Goal: Find specific page/section: Find specific page/section

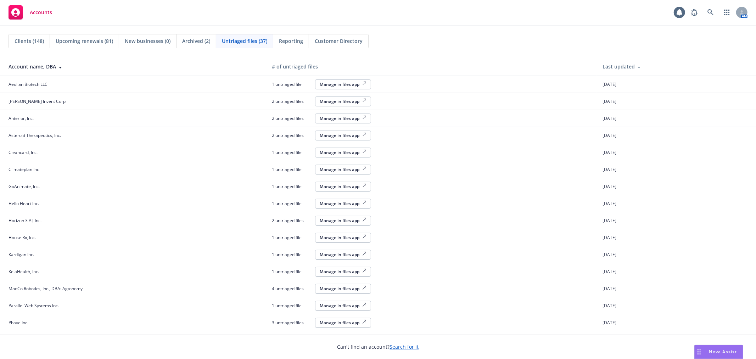
click at [41, 38] on span "Clients (148)" at bounding box center [29, 40] width 29 height 7
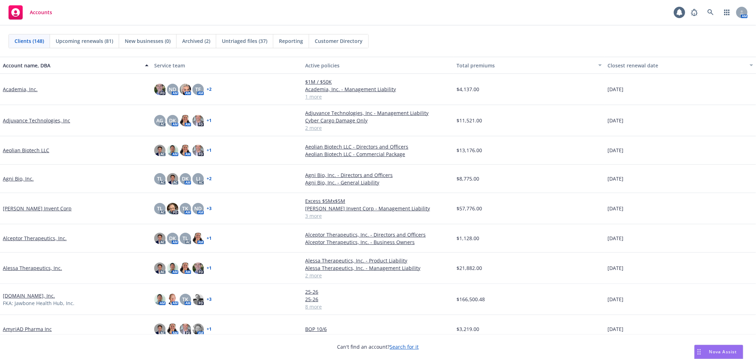
click at [54, 37] on div "Upcoming renewals (81)" at bounding box center [84, 40] width 69 height 13
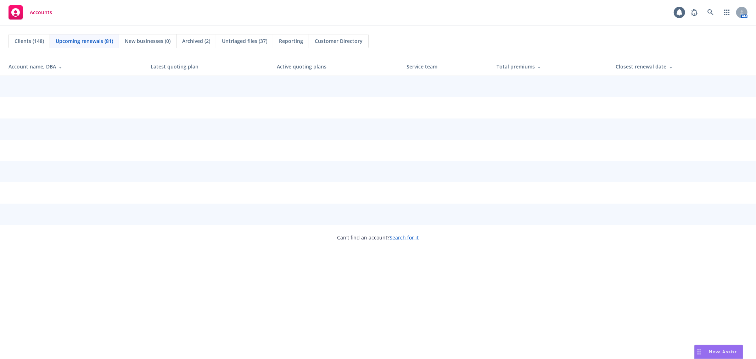
click at [33, 44] on span "Clients (148)" at bounding box center [29, 40] width 29 height 7
click at [34, 37] on span "Clients (148)" at bounding box center [29, 40] width 29 height 7
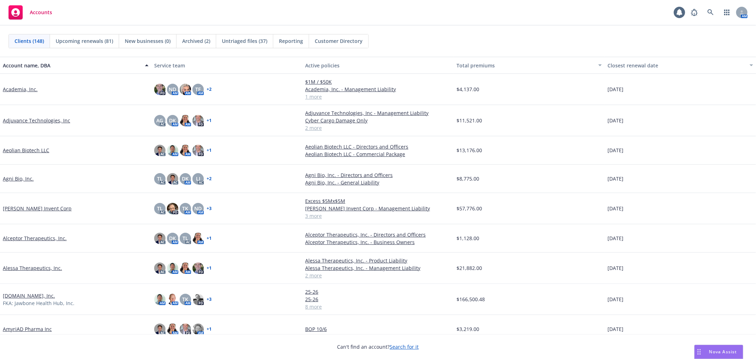
click at [29, 86] on link "Academia, Inc." at bounding box center [20, 88] width 35 height 7
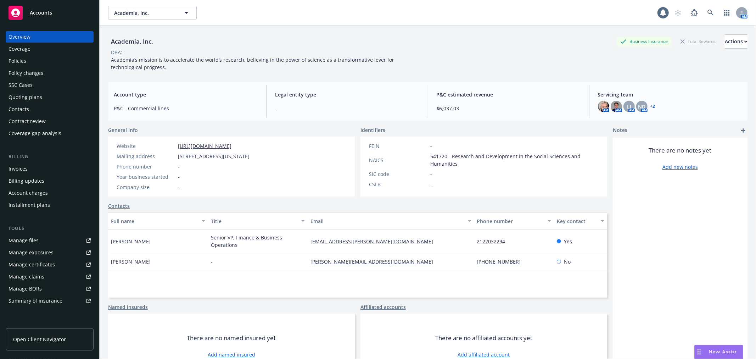
click at [211, 146] on link "[URL][DOMAIN_NAME]" at bounding box center [205, 145] width 54 height 7
click at [27, 9] on div "Accounts" at bounding box center [50, 13] width 82 height 14
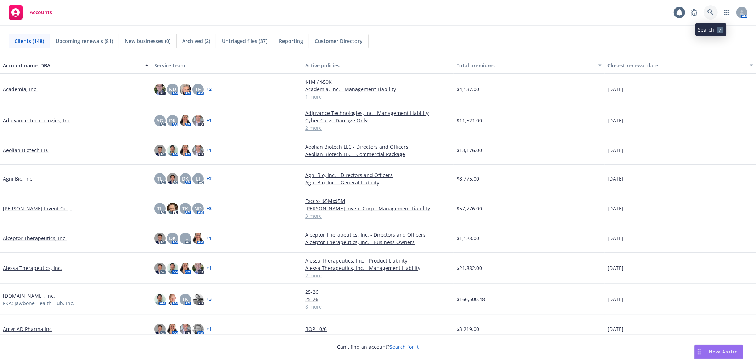
click at [715, 10] on link at bounding box center [711, 12] width 14 height 14
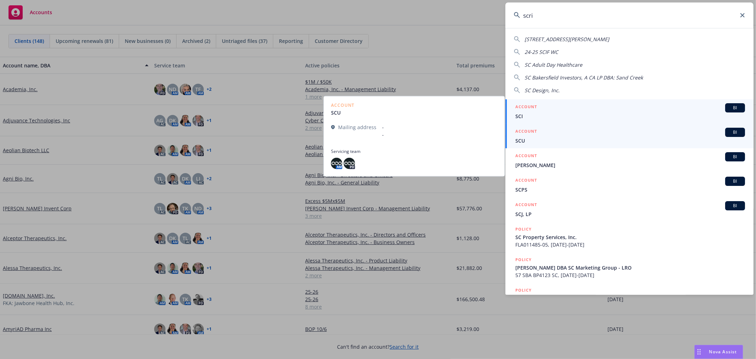
type input "scrib"
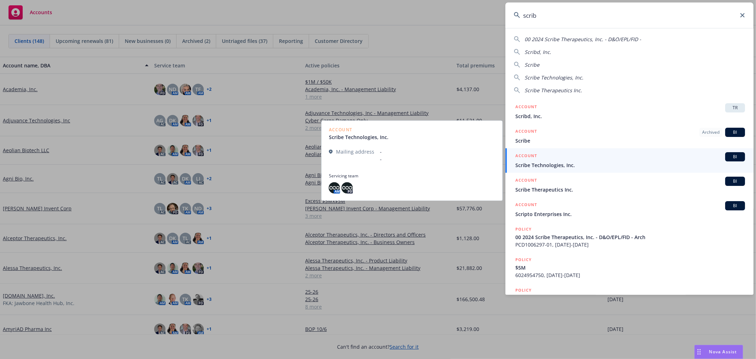
click at [571, 166] on span "Scribe Technologies, Inc." at bounding box center [630, 164] width 230 height 7
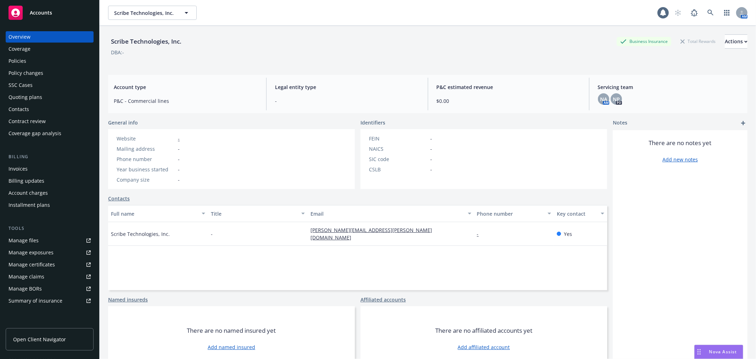
click at [34, 100] on div "Quoting plans" at bounding box center [26, 96] width 34 height 11
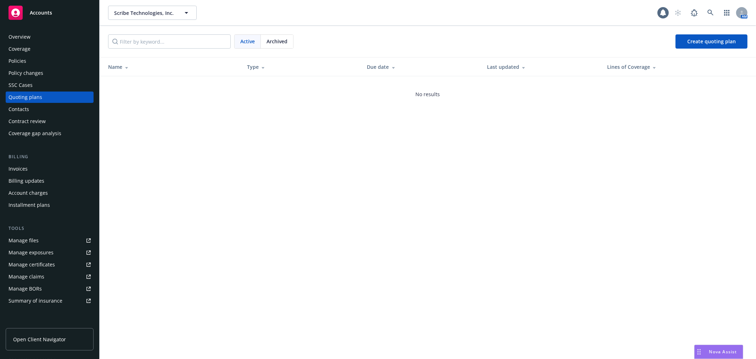
click at [51, 34] on div "Overview" at bounding box center [50, 36] width 82 height 11
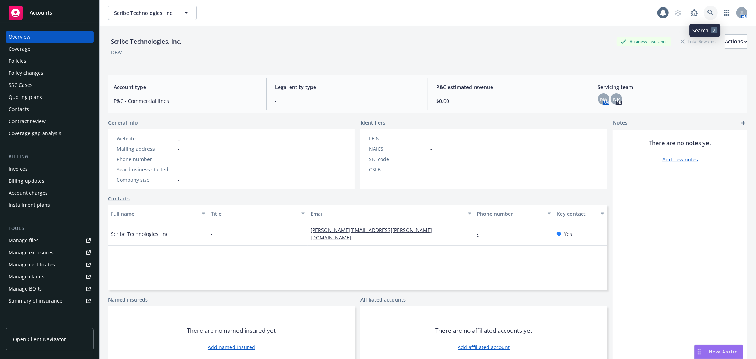
click at [710, 13] on link at bounding box center [711, 13] width 14 height 14
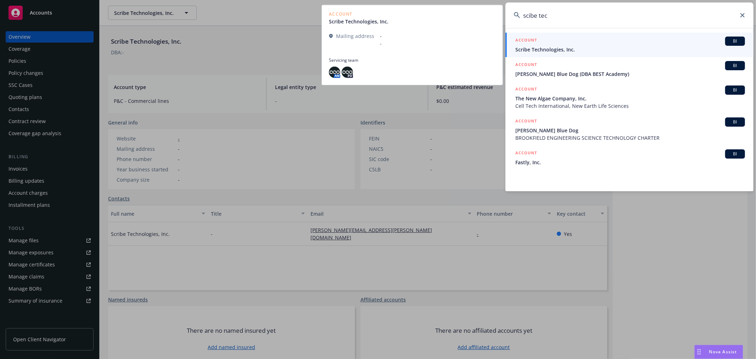
type input "scibe tech"
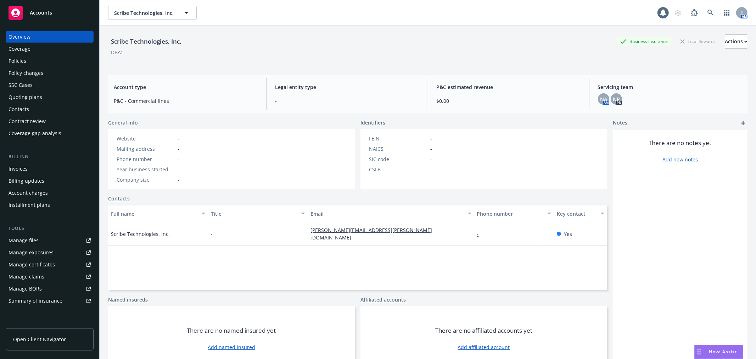
click at [151, 45] on div "Scribe Technologies, Inc." at bounding box center [146, 41] width 76 height 9
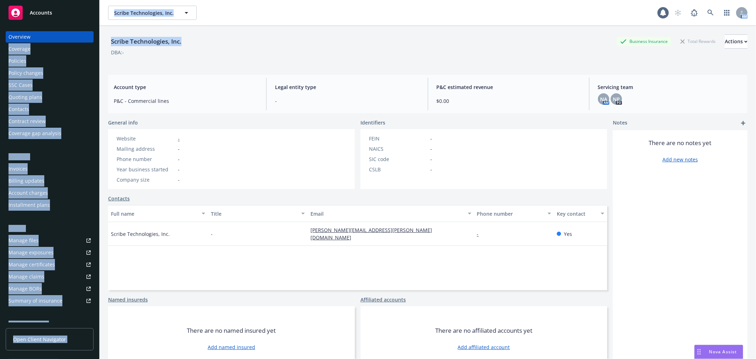
drag, startPoint x: 183, startPoint y: 41, endPoint x: 98, endPoint y: 40, distance: 85.4
click at [98, 40] on div "Accounts Overview Coverage Policies Policy changes SSC Cases Quoting plans Cont…" at bounding box center [378, 179] width 756 height 359
click at [189, 45] on div "Scribe Technologies, Inc. Business Insurance Total Rewards Actions" at bounding box center [427, 41] width 639 height 14
click at [173, 39] on div "Scribe Technologies, Inc." at bounding box center [146, 41] width 76 height 9
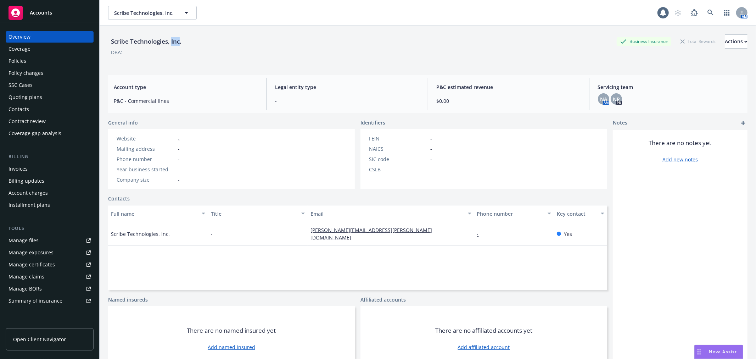
click at [173, 39] on div "Scribe Technologies, Inc." at bounding box center [146, 41] width 76 height 9
click at [172, 39] on div "Scribe Technologies, Inc." at bounding box center [146, 41] width 76 height 9
copy div "Scribe Technologies, Inc."
click at [711, 9] on span at bounding box center [711, 13] width 14 height 14
click at [704, 13] on link at bounding box center [711, 13] width 14 height 14
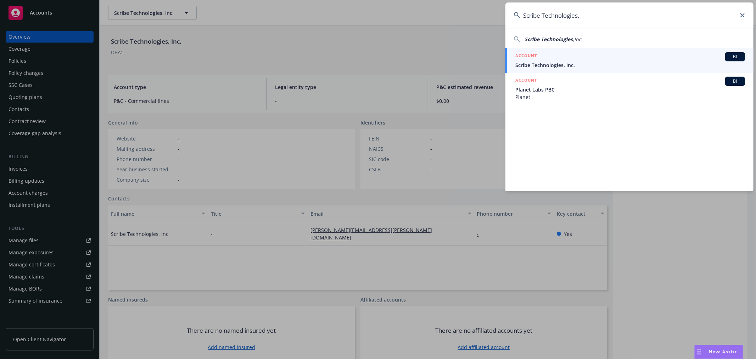
type input "Scribe Technologies,"
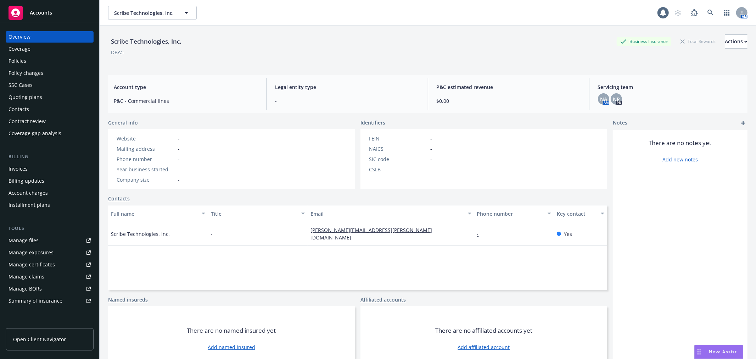
click at [34, 10] on span "Accounts" at bounding box center [41, 13] width 22 height 6
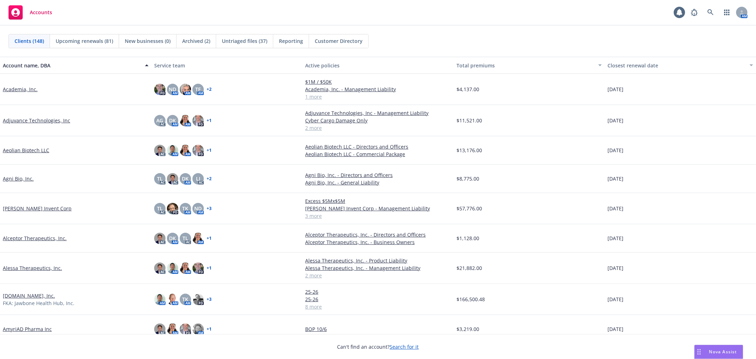
click at [99, 44] on span "Upcoming renewals (81)" at bounding box center [84, 40] width 57 height 7
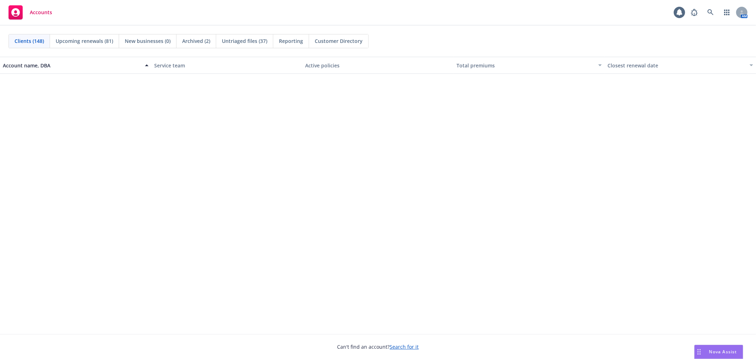
scroll to position [827, 0]
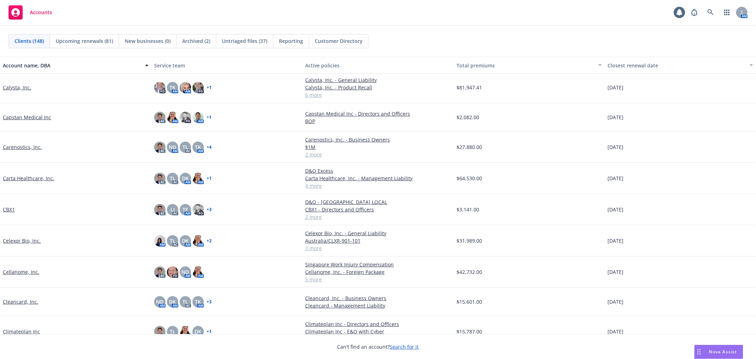
click at [104, 45] on div "Upcoming renewals (81)" at bounding box center [84, 40] width 69 height 13
click at [90, 41] on span "Upcoming renewals (81)" at bounding box center [84, 40] width 57 height 7
click at [106, 42] on span "Upcoming renewals (81)" at bounding box center [84, 40] width 57 height 7
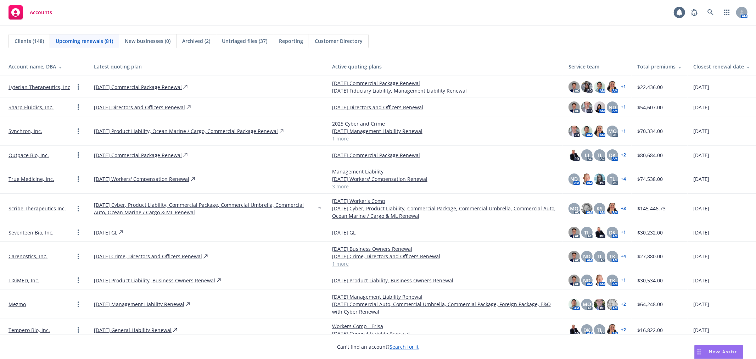
click at [75, 41] on span "Upcoming renewals (81)" at bounding box center [84, 40] width 57 height 7
click at [37, 85] on link "Lyterian Therapeutics, Inc" at bounding box center [40, 86] width 62 height 7
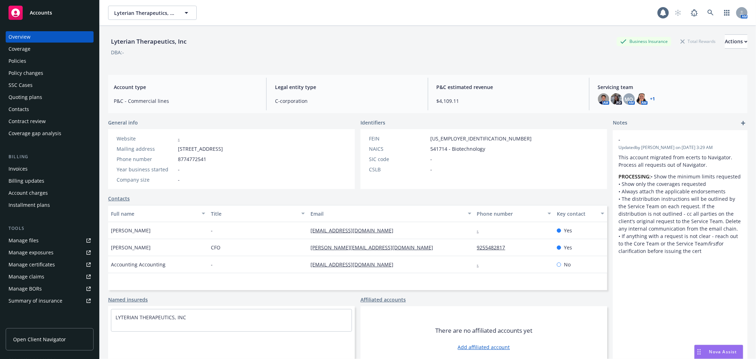
click at [28, 97] on div "Quoting plans" at bounding box center [26, 96] width 34 height 11
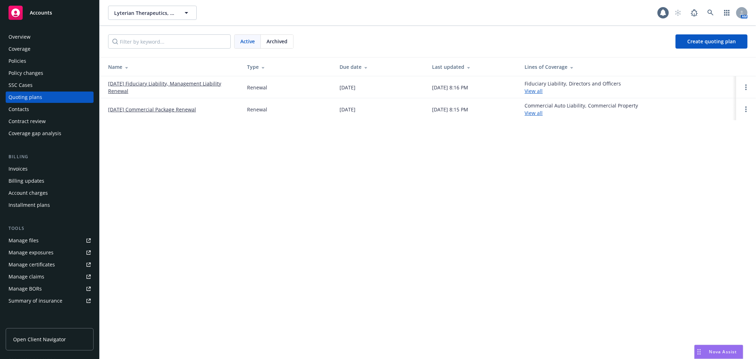
click at [172, 86] on link "[DATE] Fiduciary Liability, Management Liability Renewal" at bounding box center [172, 87] width 128 height 15
